Goal: Task Accomplishment & Management: Use online tool/utility

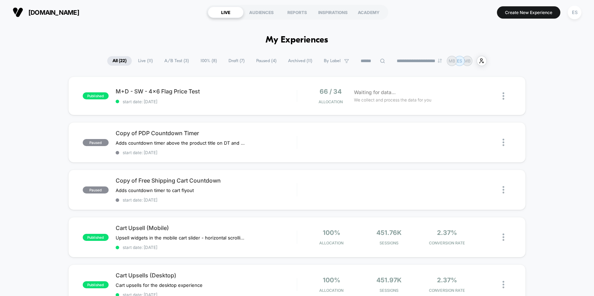
click at [146, 61] on span "Live ( 11 )" at bounding box center [145, 60] width 25 height 9
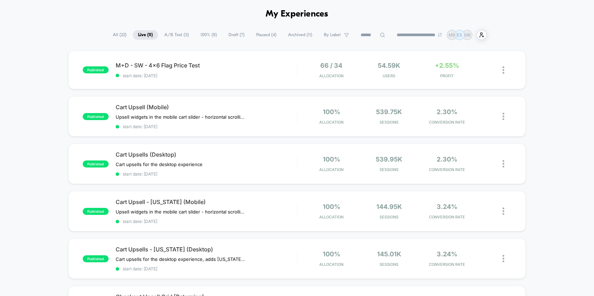
scroll to position [11, 0]
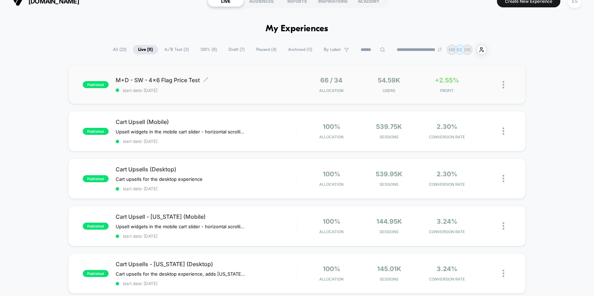
click at [250, 92] on span "start date: [DATE]" at bounding box center [206, 90] width 181 height 5
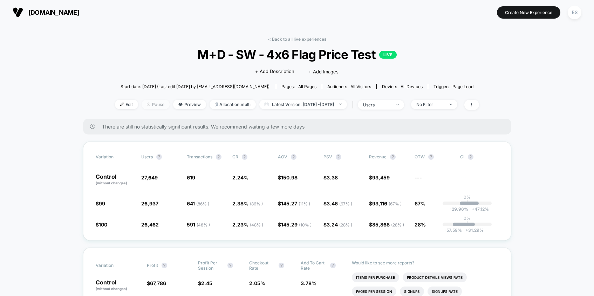
click at [144, 103] on span "Pause" at bounding box center [156, 104] width 28 height 9
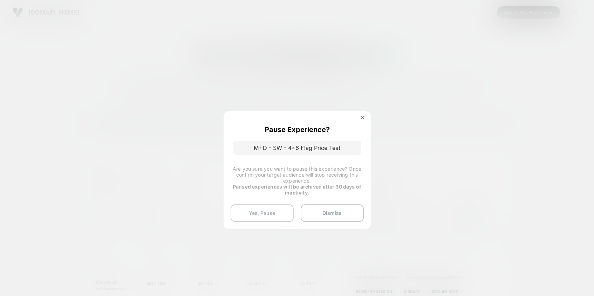
click at [272, 213] on button "Yes, Pause" at bounding box center [262, 213] width 63 height 18
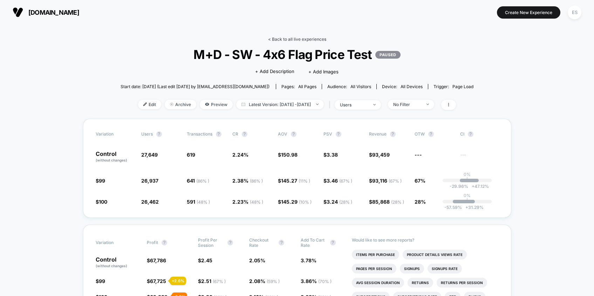
click at [289, 38] on link "< Back to all live experiences" at bounding box center [297, 38] width 58 height 5
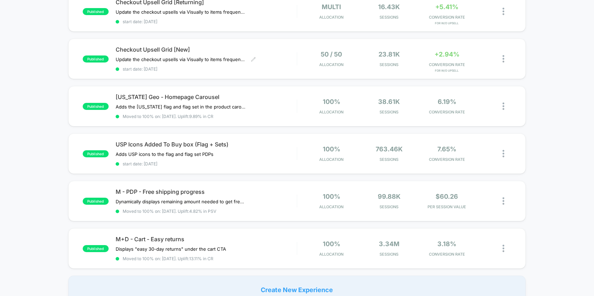
scroll to position [276, 0]
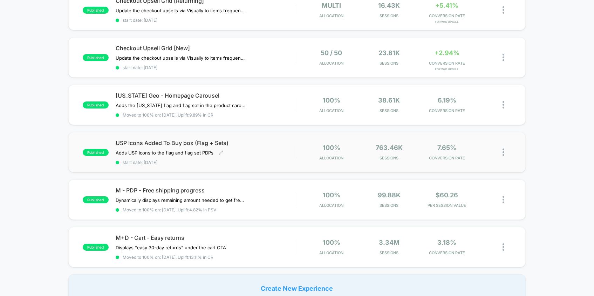
click at [270, 149] on div "USP Icons Added To Buy box (Flag + Sets) Adds USP icons to the flag and flag se…" at bounding box center [206, 152] width 181 height 26
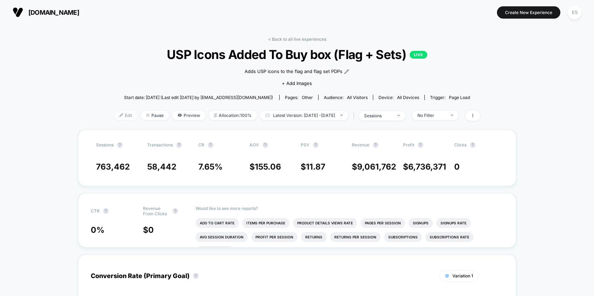
click at [116, 116] on span "Edit" at bounding box center [125, 114] width 23 height 9
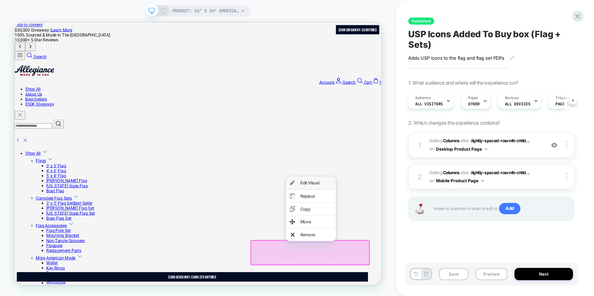
click at [414, 238] on div "Edit Visual" at bounding box center [417, 235] width 43 height 7
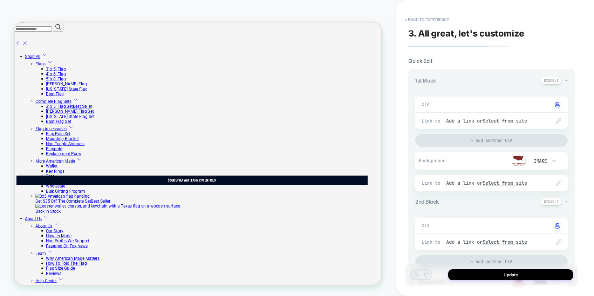
scroll to position [131, 0]
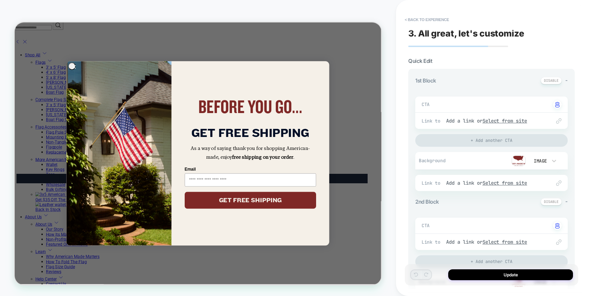
click at [92, 82] on icon "Close dialog" at bounding box center [94, 82] width 4 height 4
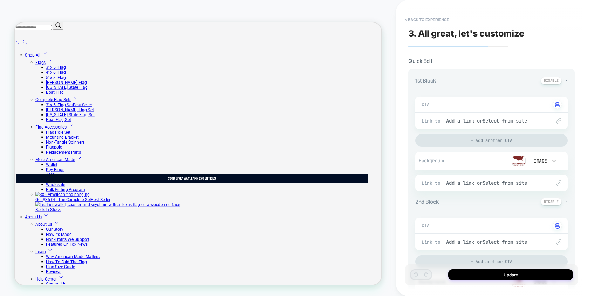
click at [519, 161] on img at bounding box center [519, 160] width 14 height 11
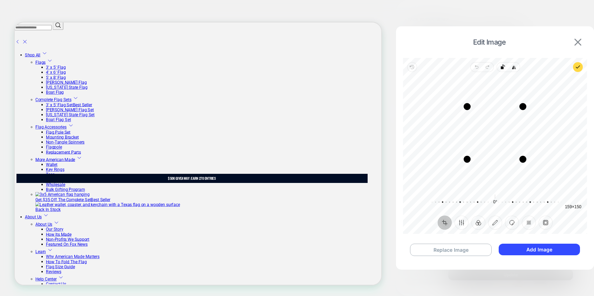
click at [575, 45] on img at bounding box center [578, 42] width 7 height 7
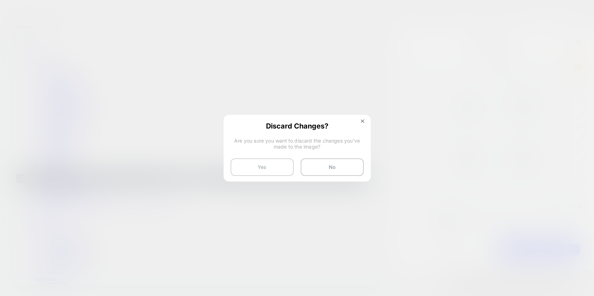
click at [276, 169] on button "Yes" at bounding box center [262, 167] width 63 height 18
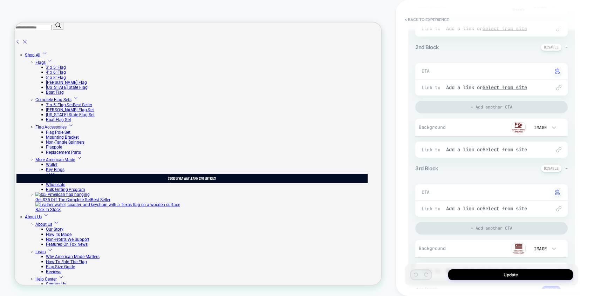
scroll to position [255, 0]
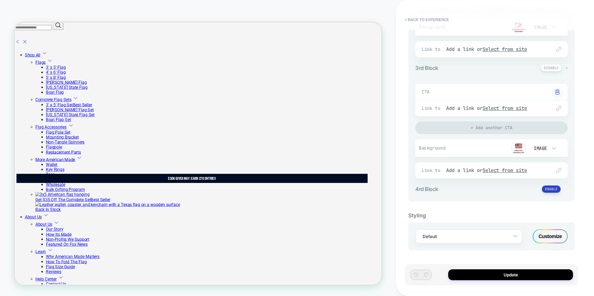
click at [546, 190] on button at bounding box center [551, 188] width 19 height 7
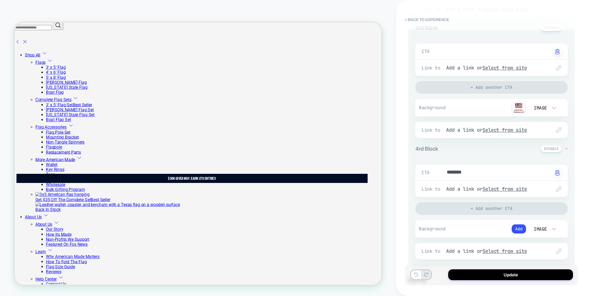
scroll to position [297, 0]
click at [520, 226] on button "Add" at bounding box center [519, 226] width 14 height 9
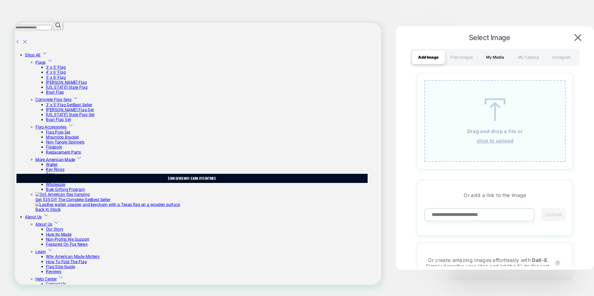
click at [493, 58] on div "My Media" at bounding box center [495, 57] width 33 height 14
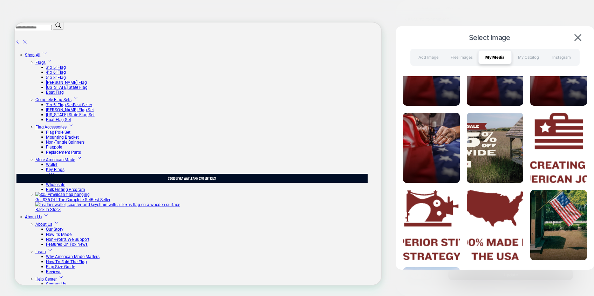
scroll to position [53, 0]
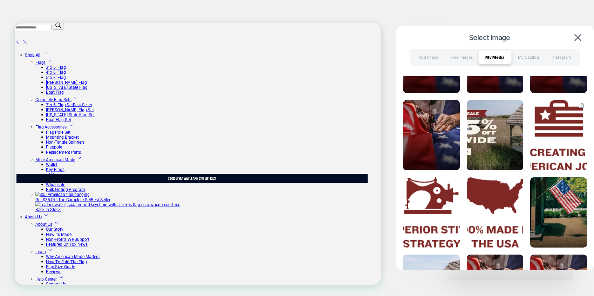
click at [552, 123] on img at bounding box center [559, 135] width 57 height 70
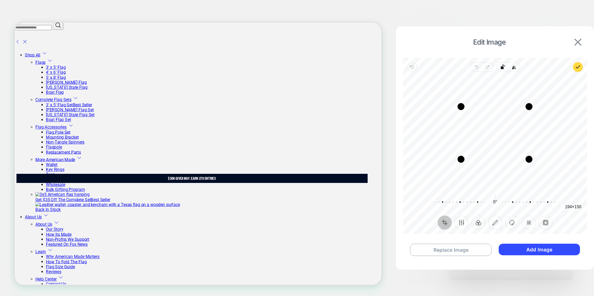
click at [579, 41] on img at bounding box center [578, 42] width 7 height 7
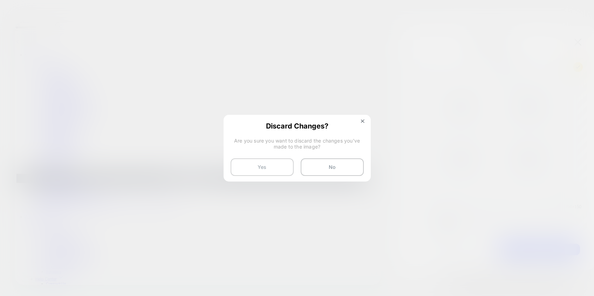
click at [279, 168] on button "Yes" at bounding box center [262, 167] width 63 height 18
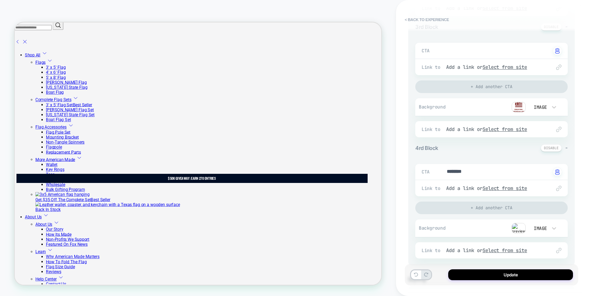
scroll to position [335, 0]
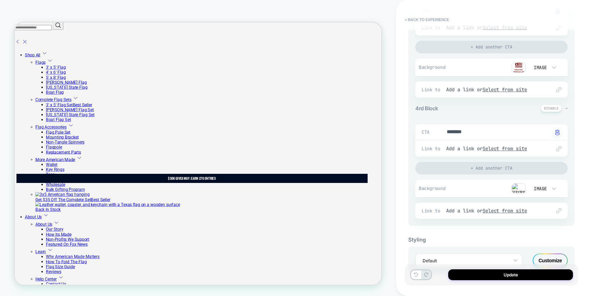
click at [517, 187] on img at bounding box center [519, 188] width 14 height 11
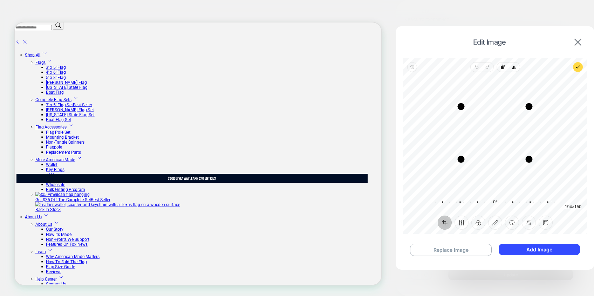
click at [576, 43] on img at bounding box center [578, 42] width 7 height 7
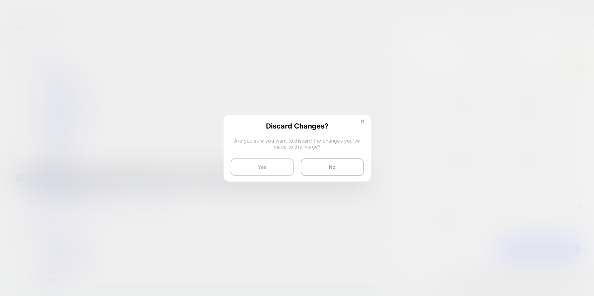
click at [276, 165] on button "Yes" at bounding box center [262, 167] width 63 height 18
type textarea "*"
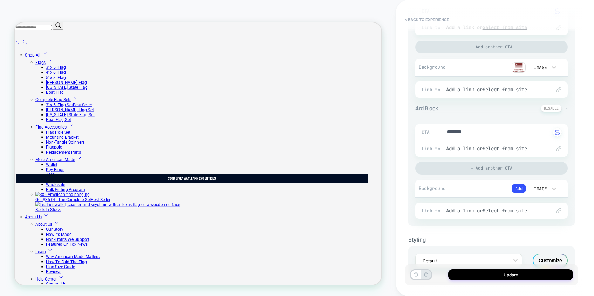
scroll to position [359, 0]
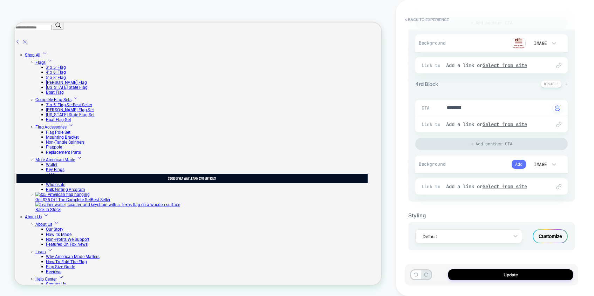
click at [516, 165] on button "Add" at bounding box center [519, 164] width 14 height 9
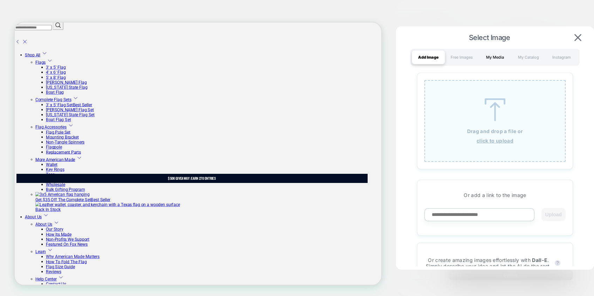
click at [495, 60] on div "My Media" at bounding box center [495, 57] width 33 height 14
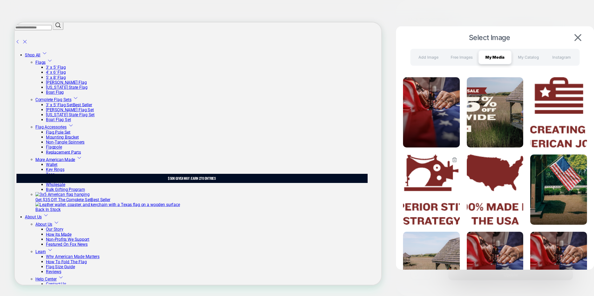
scroll to position [77, 0]
